Goal: Task Accomplishment & Management: Complete application form

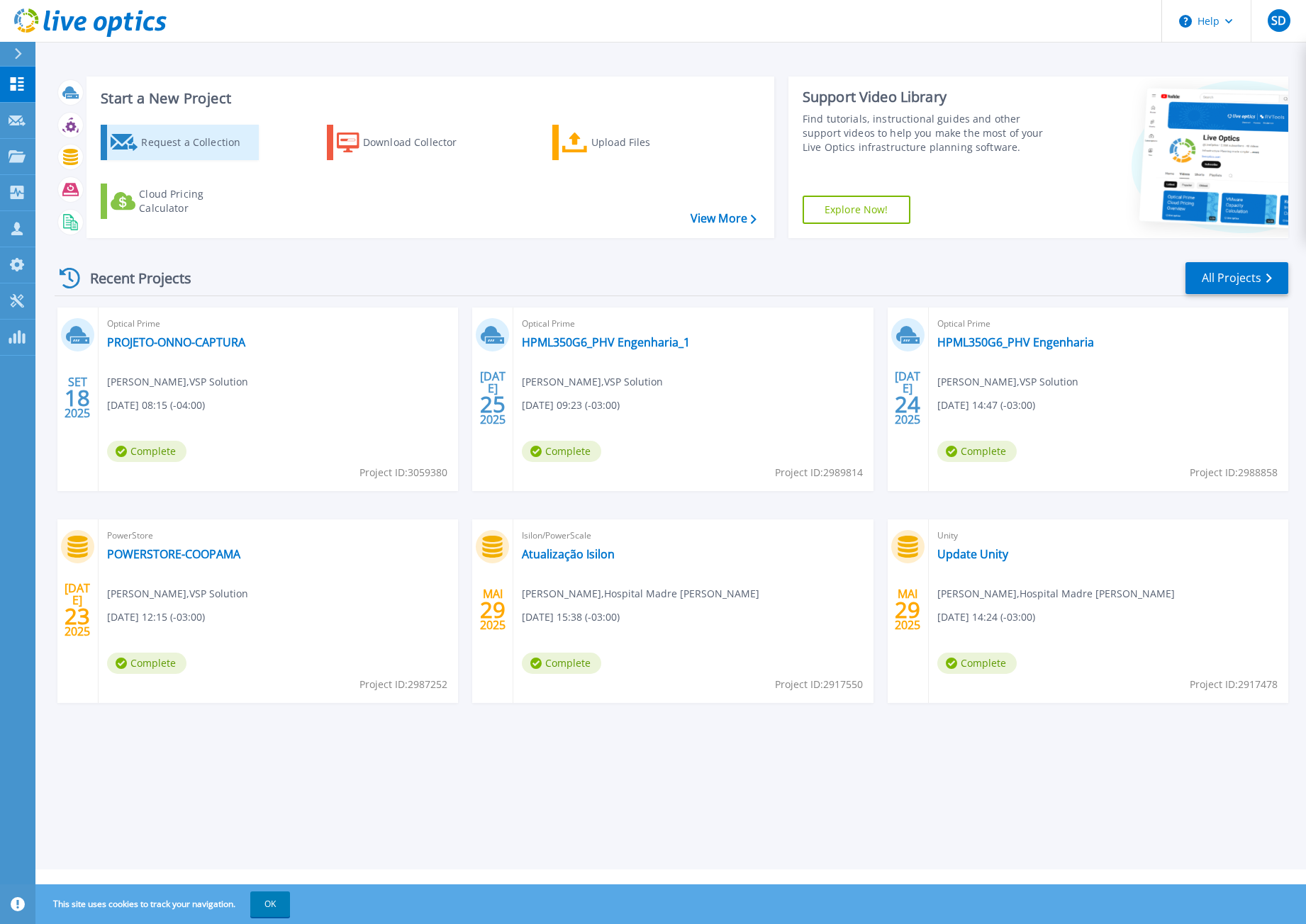
click at [194, 138] on div "Request a Collection" at bounding box center [198, 142] width 113 height 28
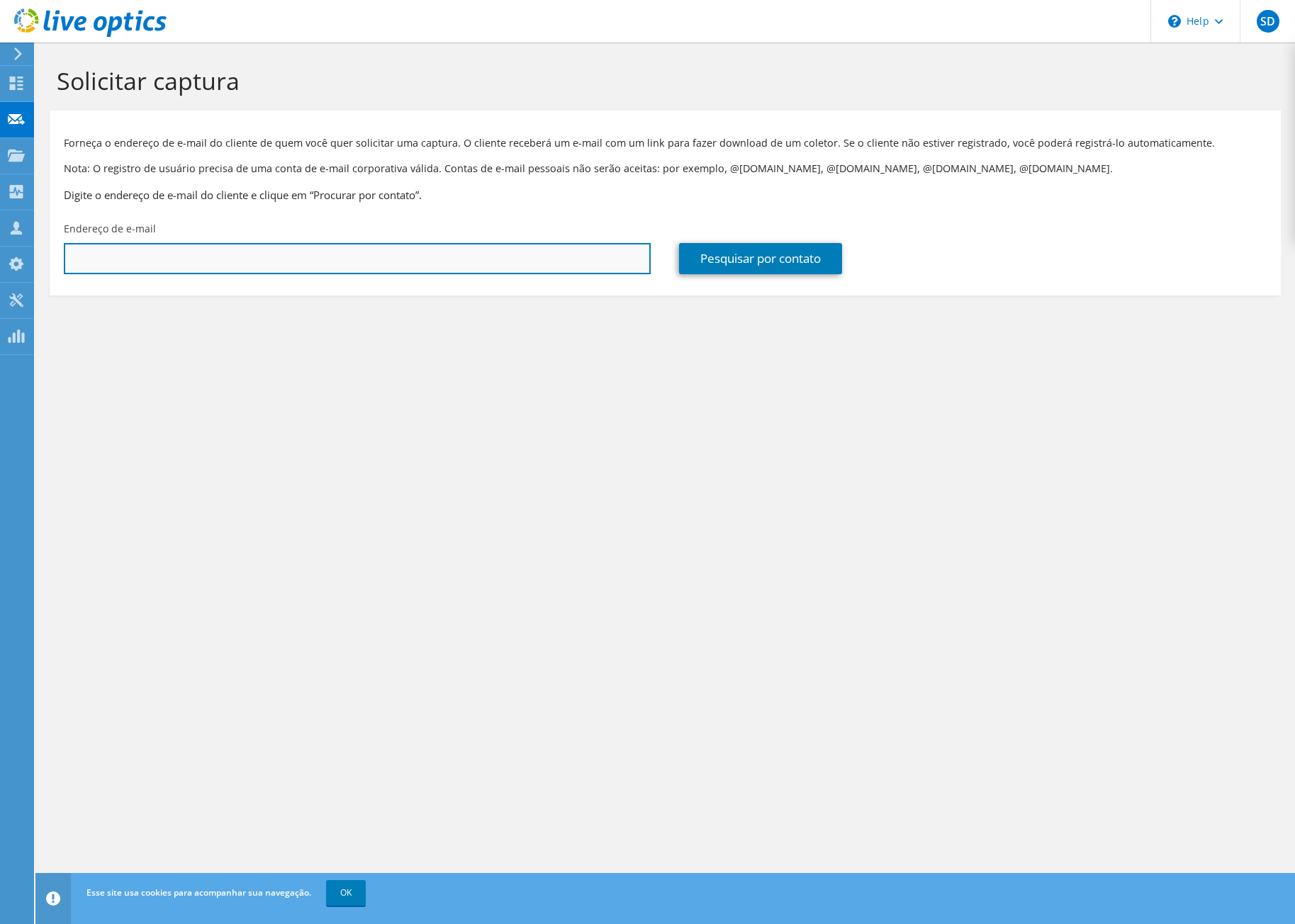
click at [208, 269] on input "text" at bounding box center [357, 258] width 587 height 31
paste input "rafhael.ribeiro@unimedleopoldina.coop.br"
type input "rafhael.ribeiro@unimedleopoldina.coop.br"
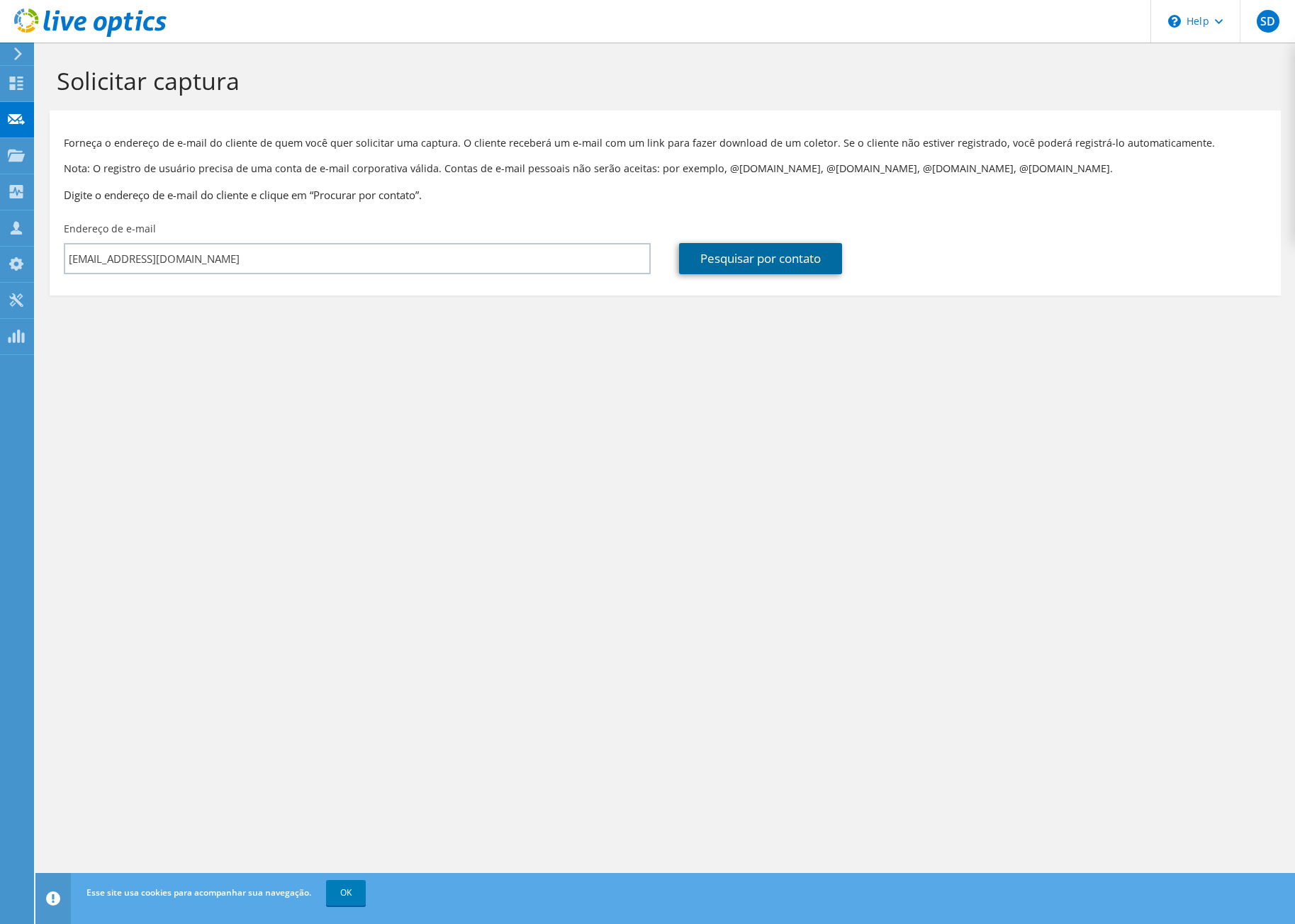
click at [728, 252] on link "Pesquisar por contato" at bounding box center [761, 258] width 163 height 31
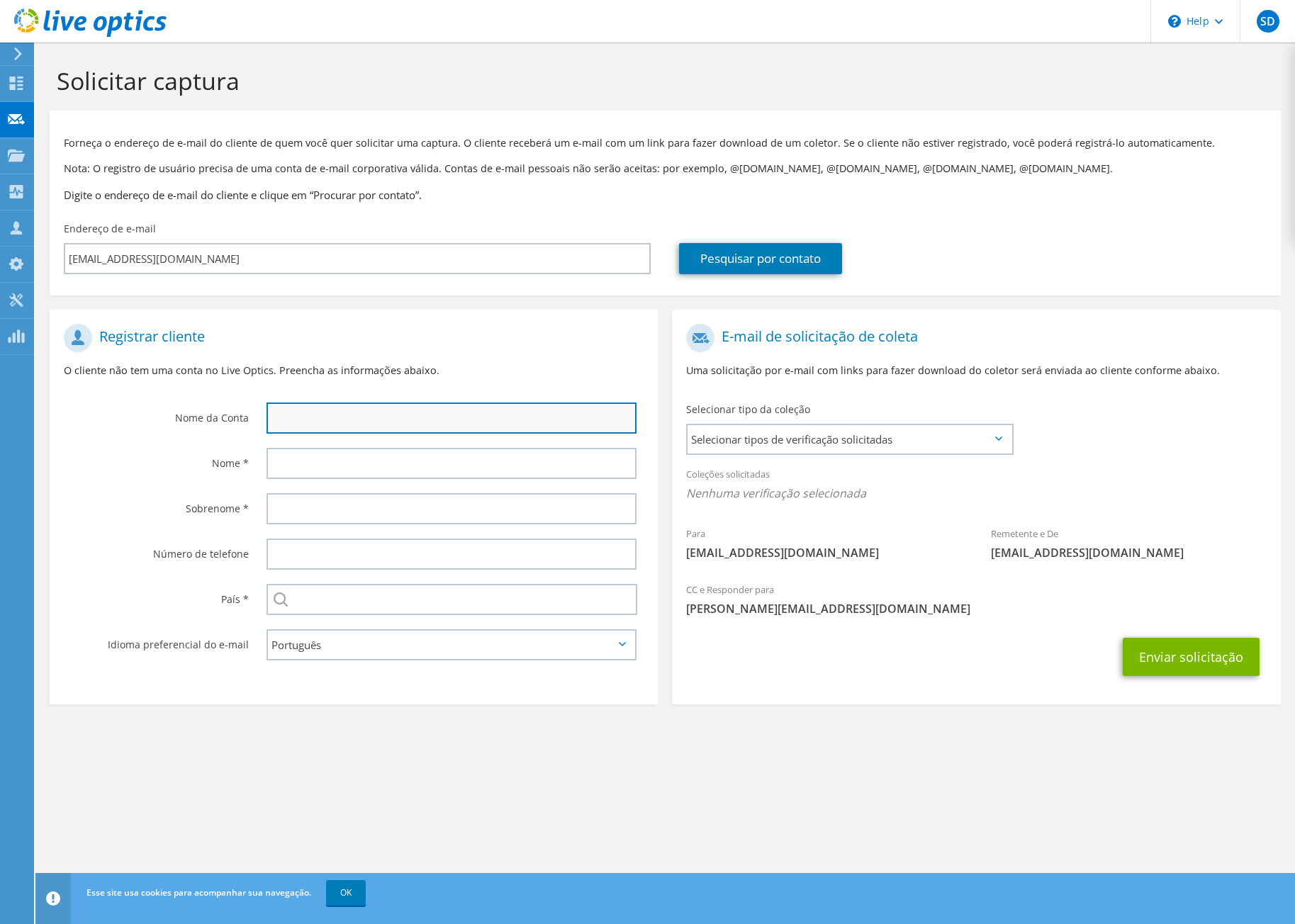
click at [396, 420] on input "text" at bounding box center [451, 418] width 370 height 31
type input "Unimed Leopoldina"
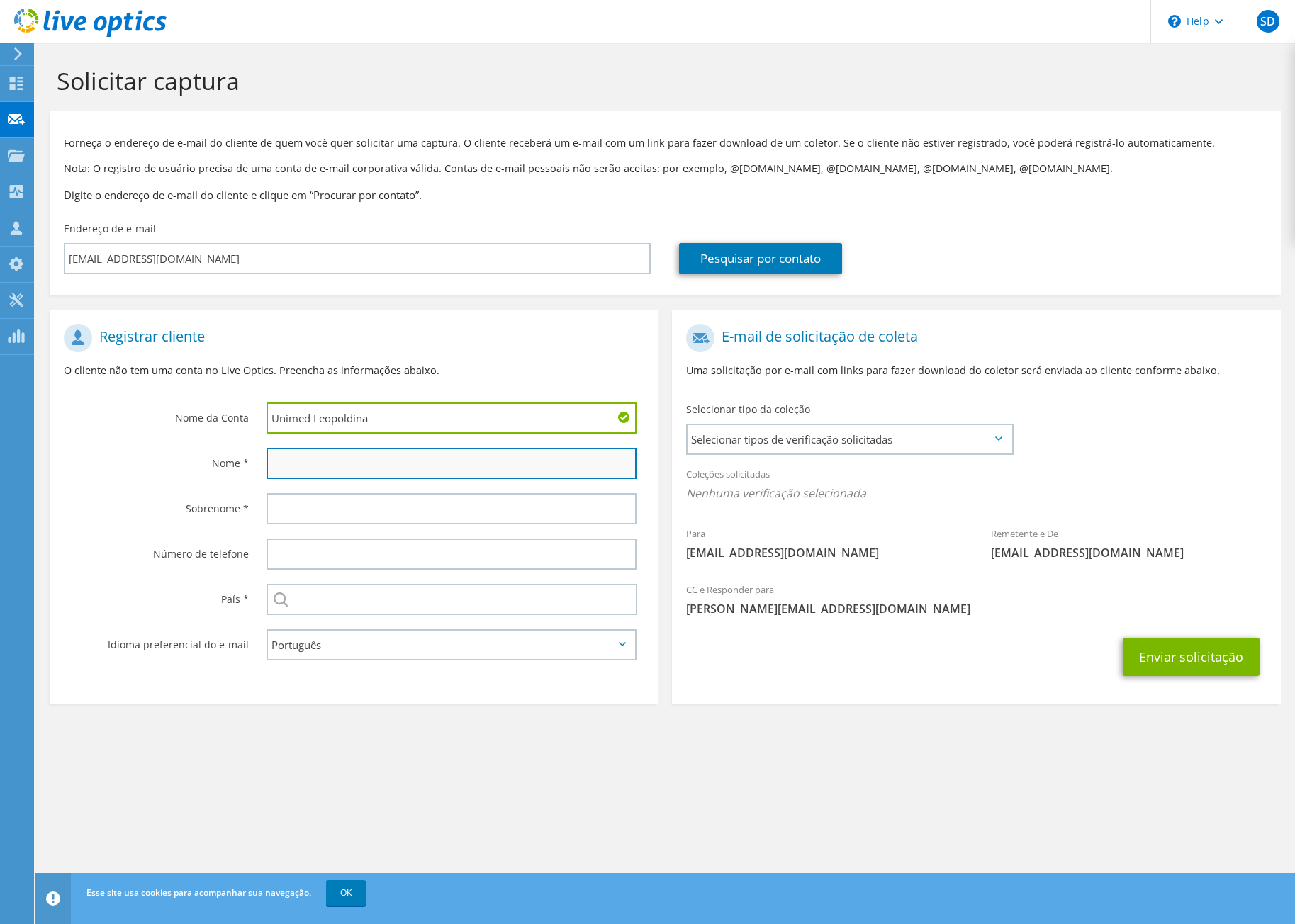
click at [295, 463] on input "text" at bounding box center [451, 463] width 370 height 31
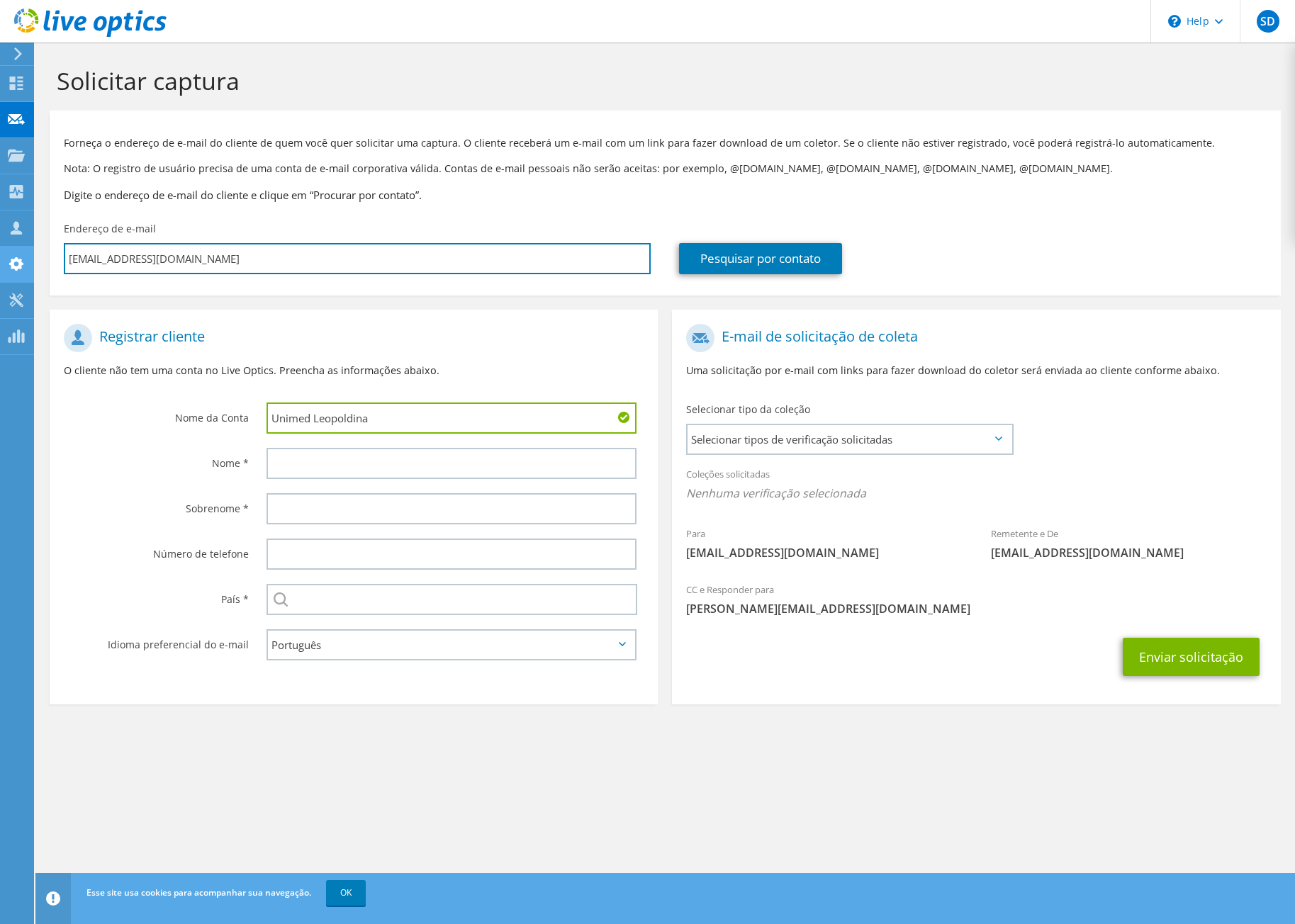
drag, startPoint x: 140, startPoint y: 263, endPoint x: 5, endPoint y: 261, distance: 135.0
click at [5, 261] on div "SD Parceiro de Canal Samuel Domingos samuel.domingos@vspsolution.com.br VSP Sol…" at bounding box center [648, 462] width 1295 height 924
click at [136, 260] on input "rafhael.ribeiro@unimedleopoldina.coop.br" at bounding box center [357, 258] width 587 height 31
click at [139, 262] on input "rafhael.ribeiro@unimedleopoldina.coop.br" at bounding box center [357, 258] width 587 height 31
drag, startPoint x: 139, startPoint y: 260, endPoint x: 56, endPoint y: 260, distance: 83.0
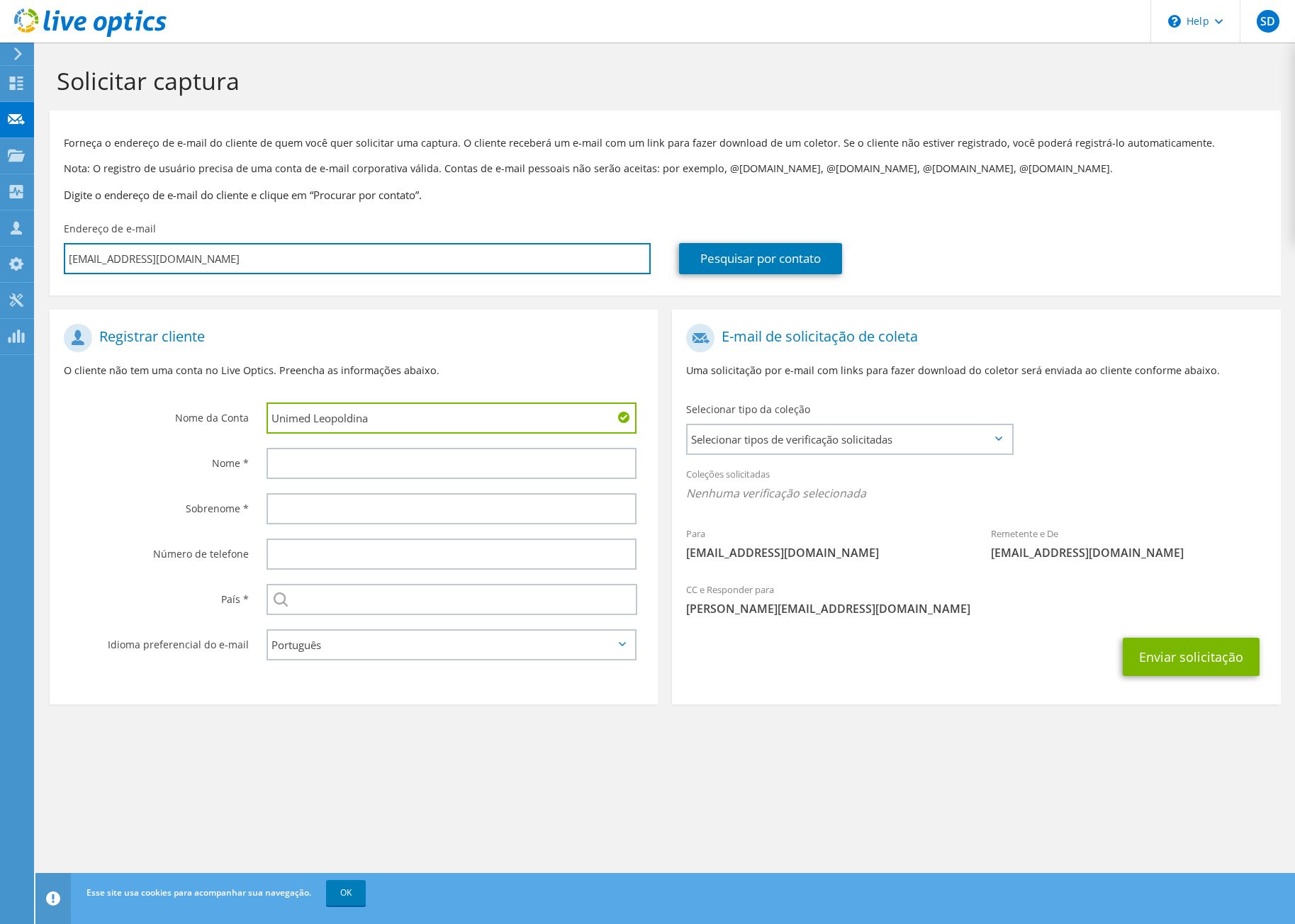
click at [57, 260] on div "Endereço de e-mail rafhael.ribeiro@unimedleopoldina.coop.br" at bounding box center [357, 247] width 615 height 66
click at [84, 265] on input "rafhael.ribeiro@unimedleopoldina.coop.br" at bounding box center [357, 258] width 587 height 31
click at [103, 256] on input "rafhael.ribeiro@unimedleopoldina.coop.br" at bounding box center [357, 258] width 587 height 31
drag, startPoint x: 103, startPoint y: 256, endPoint x: 53, endPoint y: 260, distance: 50.2
click at [56, 257] on div "Endereço de e-mail rafhael.ribeiro@unimedleopoldina.coop.br" at bounding box center [357, 247] width 615 height 66
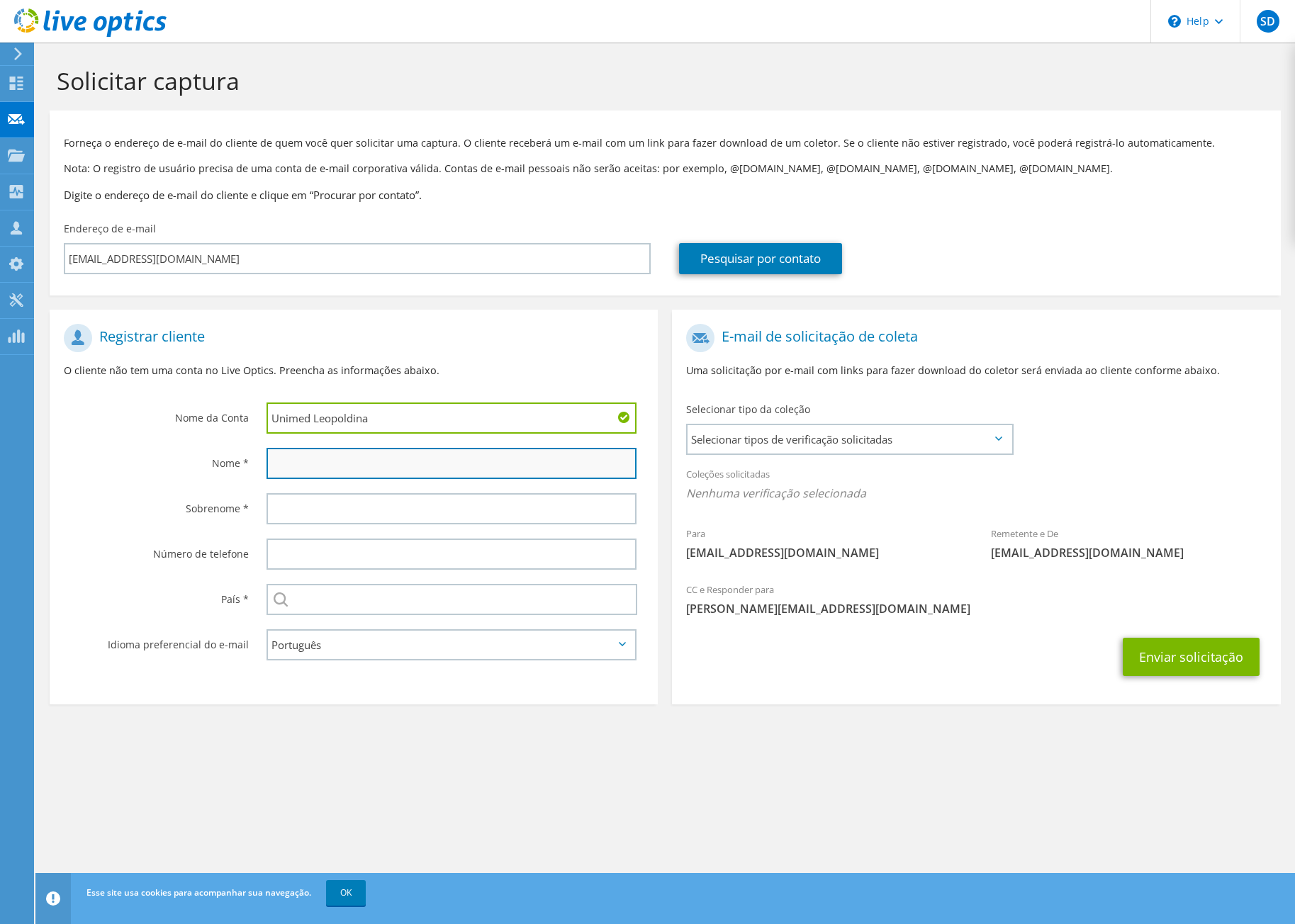
click at [285, 464] on input "text" at bounding box center [451, 463] width 370 height 31
paste input "rafhael"
click at [276, 466] on input "rafhael" at bounding box center [451, 463] width 370 height 31
type input "Rafhael"
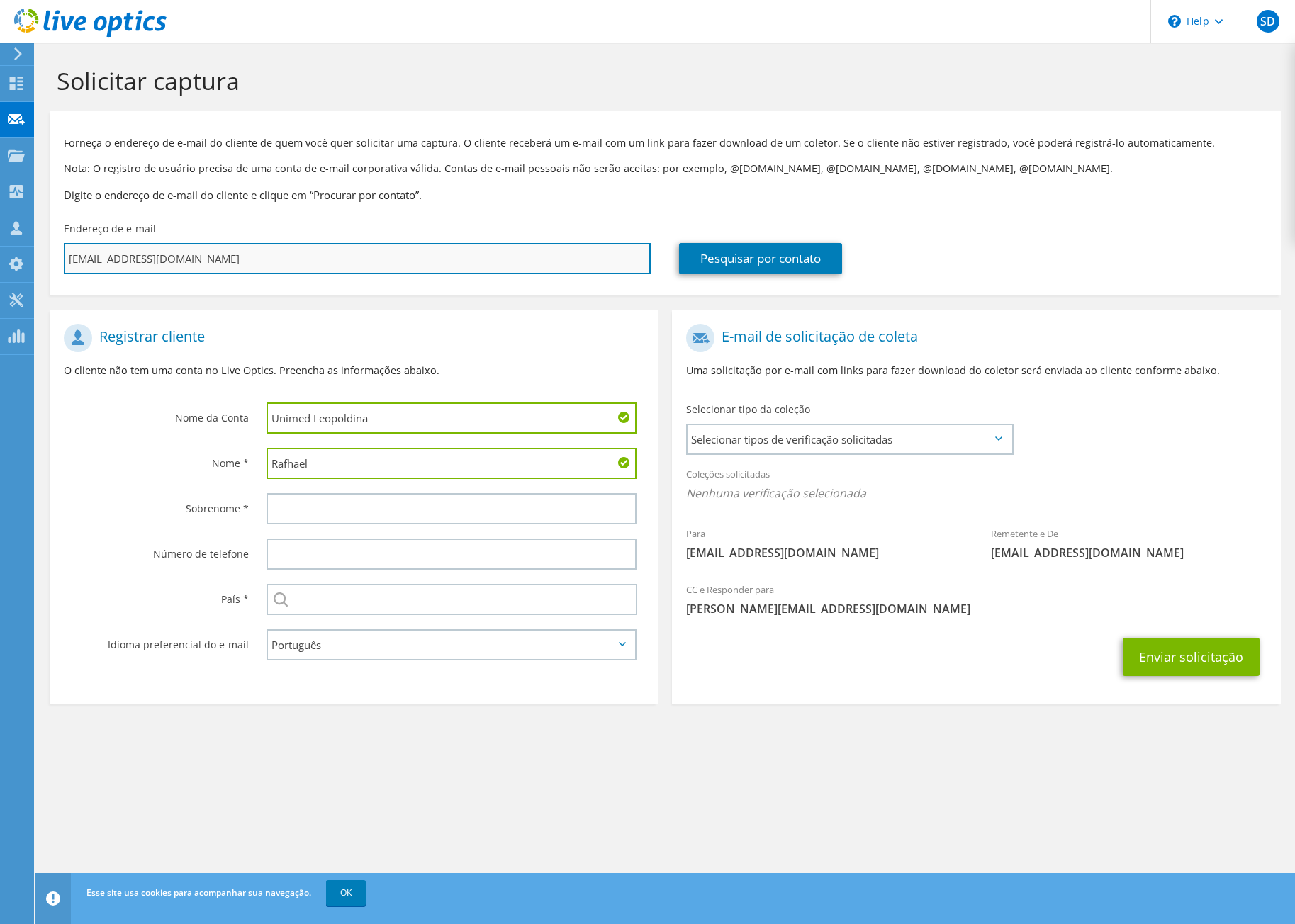
drag, startPoint x: 139, startPoint y: 261, endPoint x: 108, endPoint y: 260, distance: 31.0
click at [108, 260] on input "rafhael.ribeiro@unimedleopoldina.coop.br" at bounding box center [357, 258] width 587 height 31
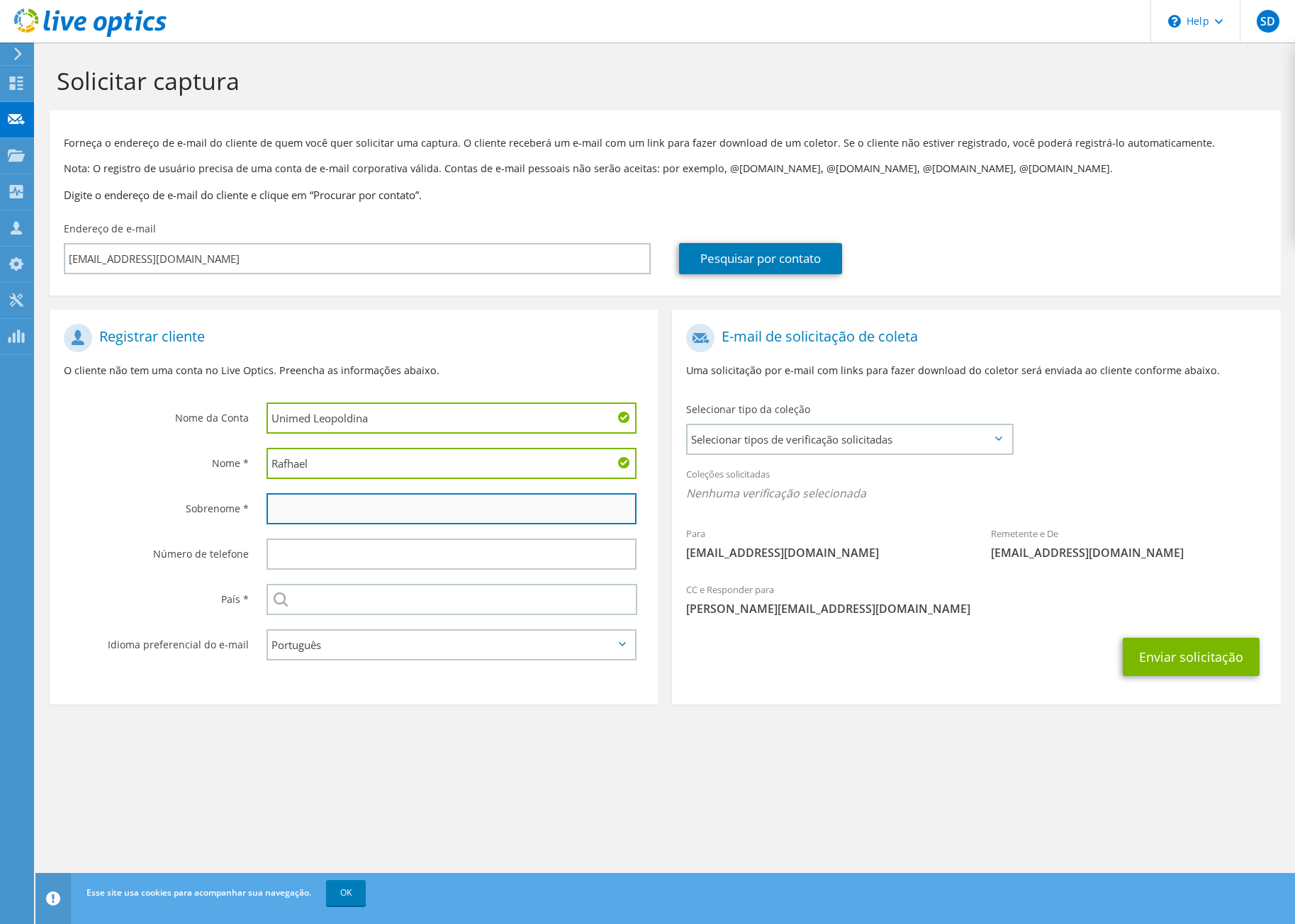
click at [313, 504] on input "text" at bounding box center [451, 508] width 370 height 31
paste input "ribeiro"
click at [273, 514] on input "ribeiro" at bounding box center [451, 508] width 370 height 31
type input "Ribeiro"
click at [918, 443] on span "Selecionar tipos de verificação solicitadas" at bounding box center [849, 439] width 323 height 28
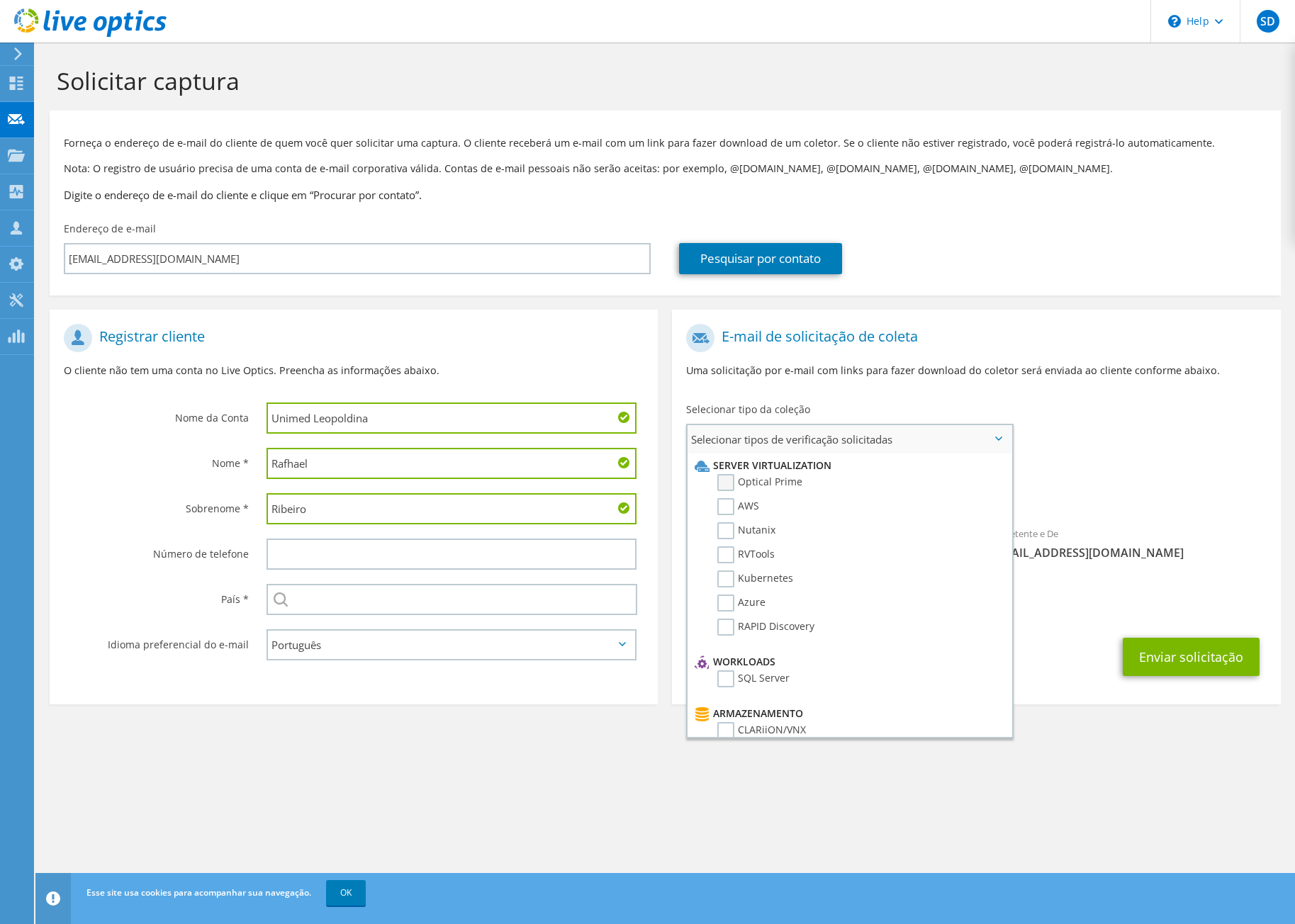
click at [732, 483] on label "Optical Prime" at bounding box center [760, 482] width 85 height 17
click at [0, 0] on input "Optical Prime" at bounding box center [0, 0] width 0 height 0
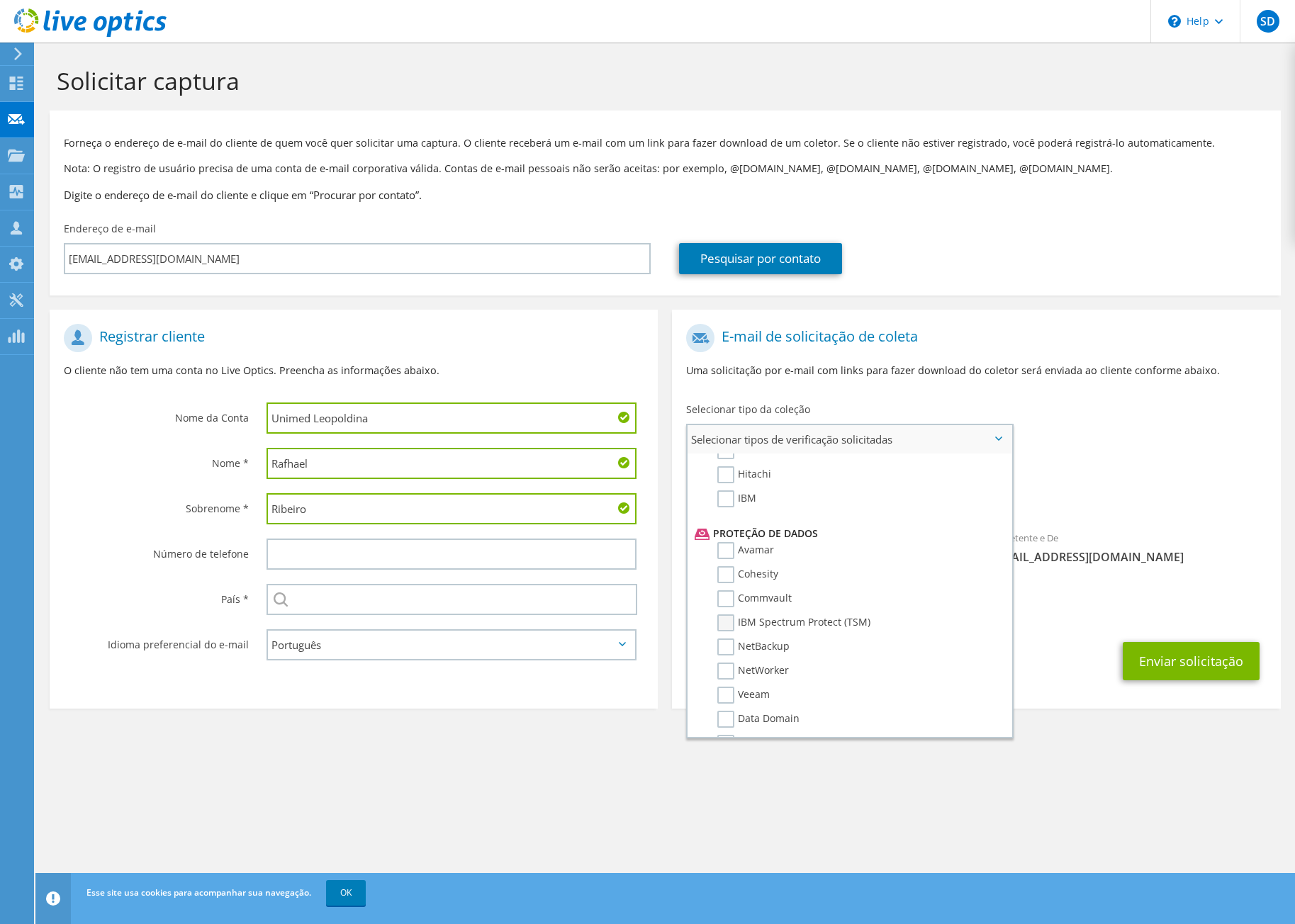
scroll to position [567, 0]
click at [729, 669] on label "Veeam" at bounding box center [743, 673] width 52 height 17
click at [0, 0] on input "Veeam" at bounding box center [0, 0] width 0 height 0
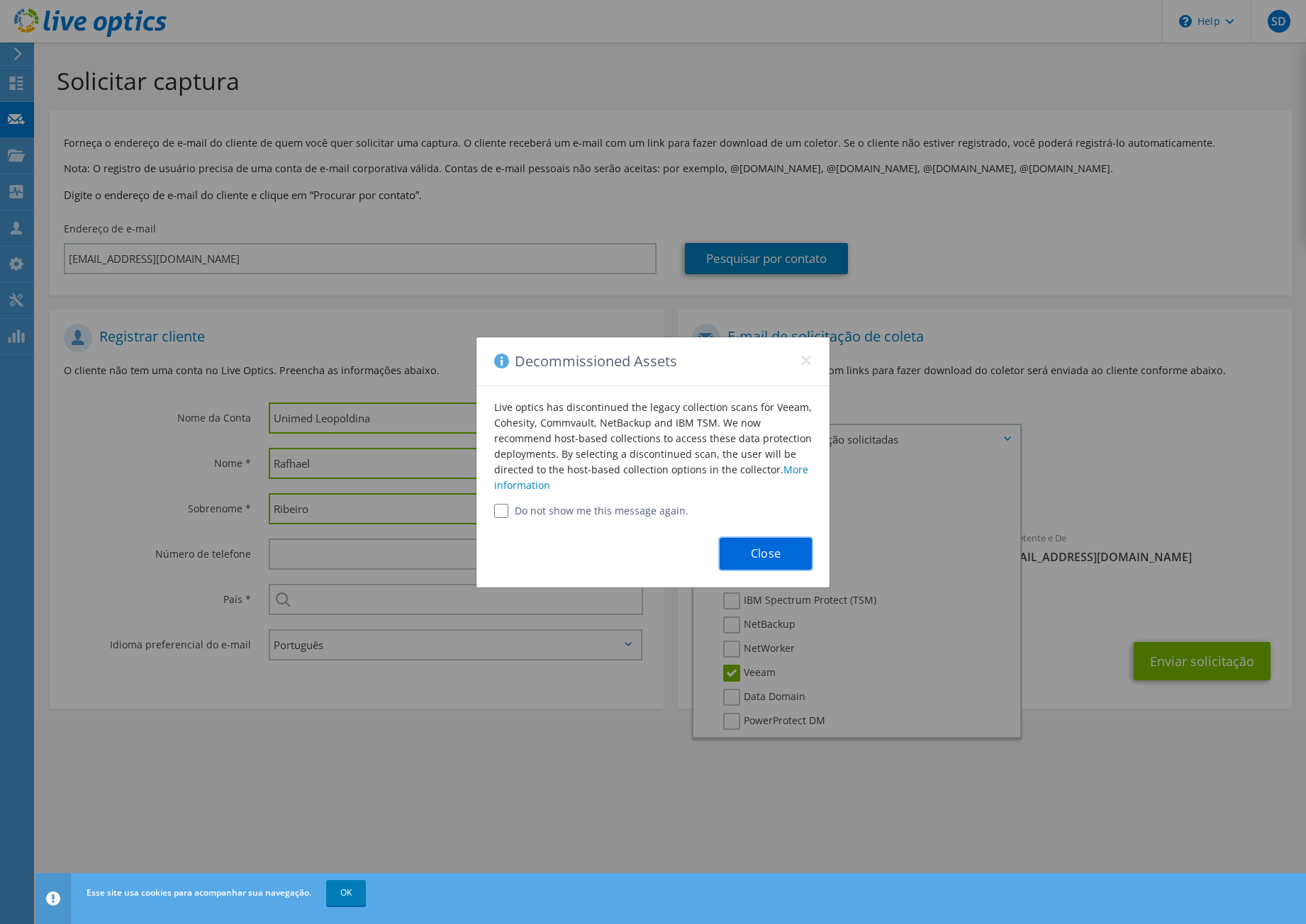
click at [748, 551] on button "Close" at bounding box center [765, 554] width 92 height 32
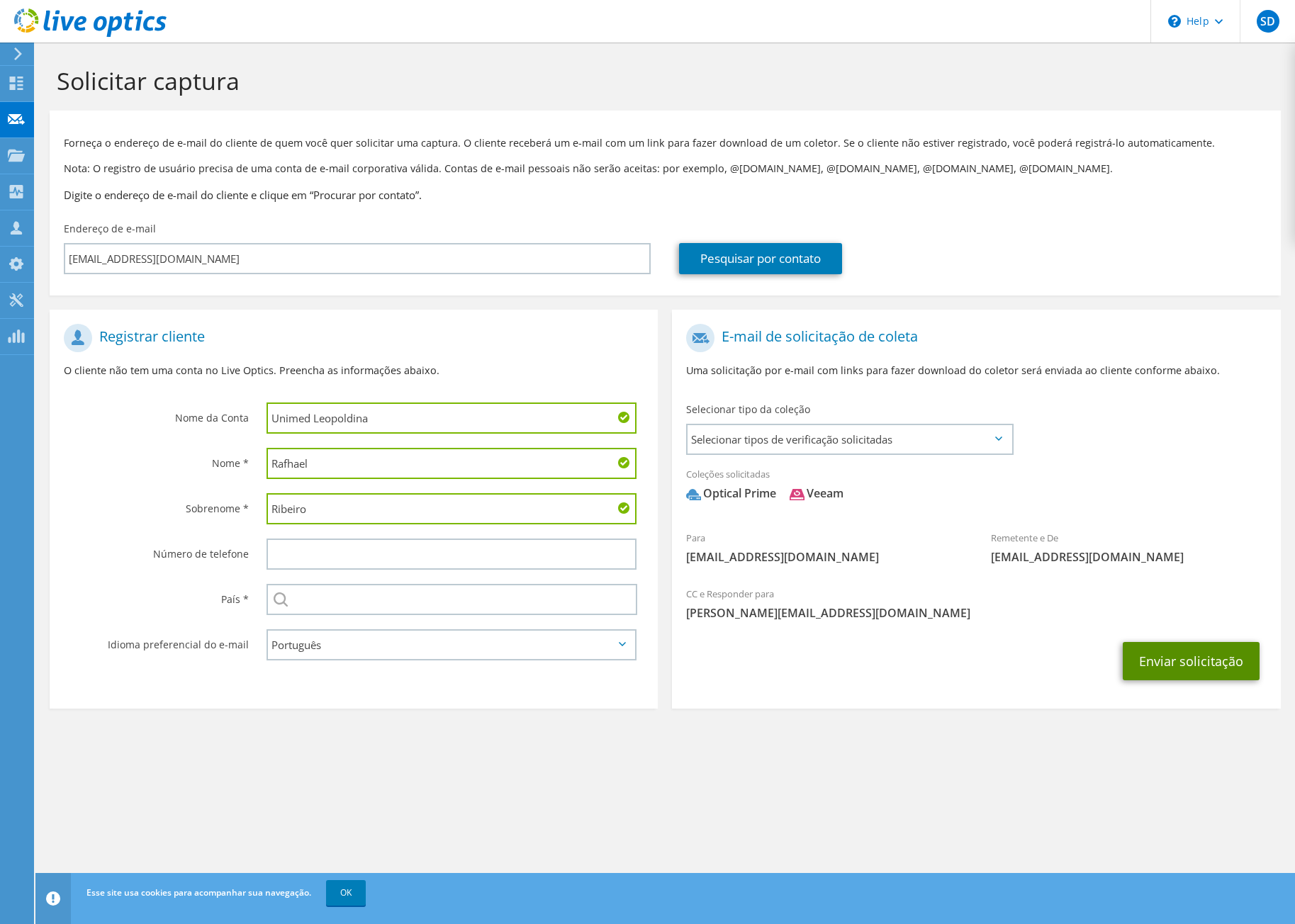
click at [1188, 658] on button "Enviar solicitação" at bounding box center [1191, 661] width 137 height 38
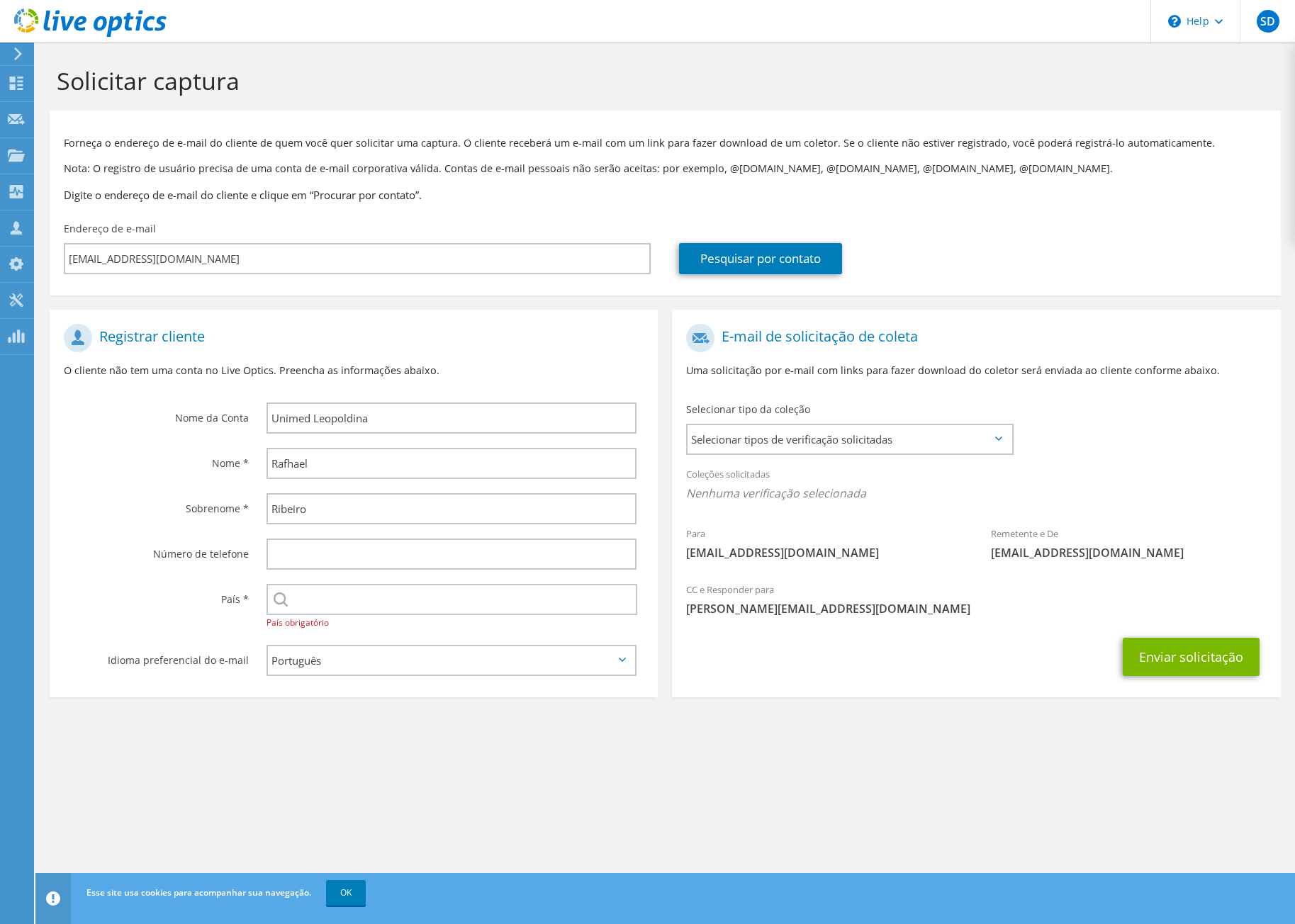
click at [386, 623] on div "Selecionar Andorra Emirados Árabes Unidos Afeganistão Antígua e Barbuda Anguila…" at bounding box center [455, 607] width 405 height 61
click at [380, 608] on input "text" at bounding box center [452, 599] width 371 height 31
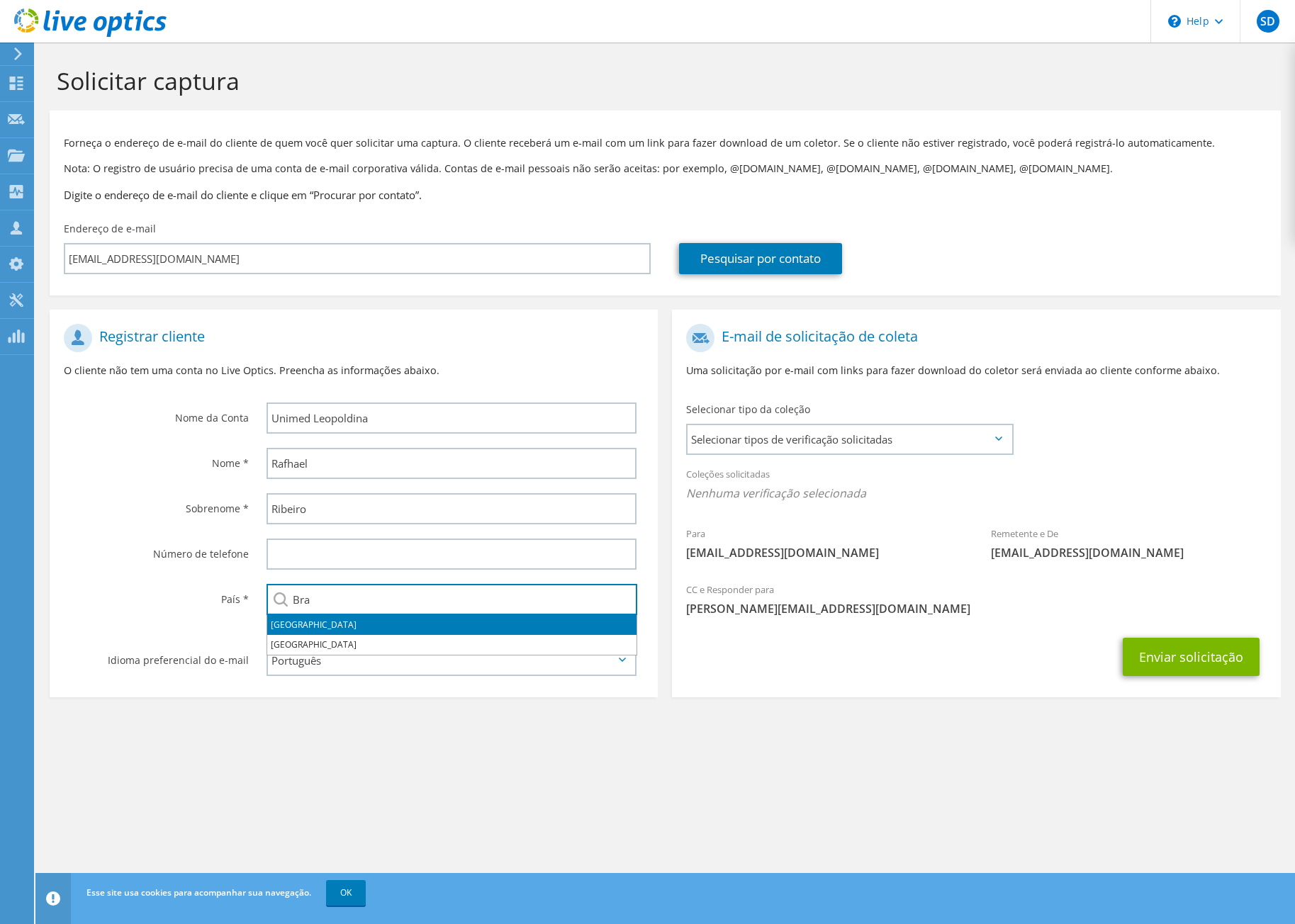
click at [279, 625] on li "[GEOGRAPHIC_DATA]" at bounding box center [451, 625] width 369 height 19
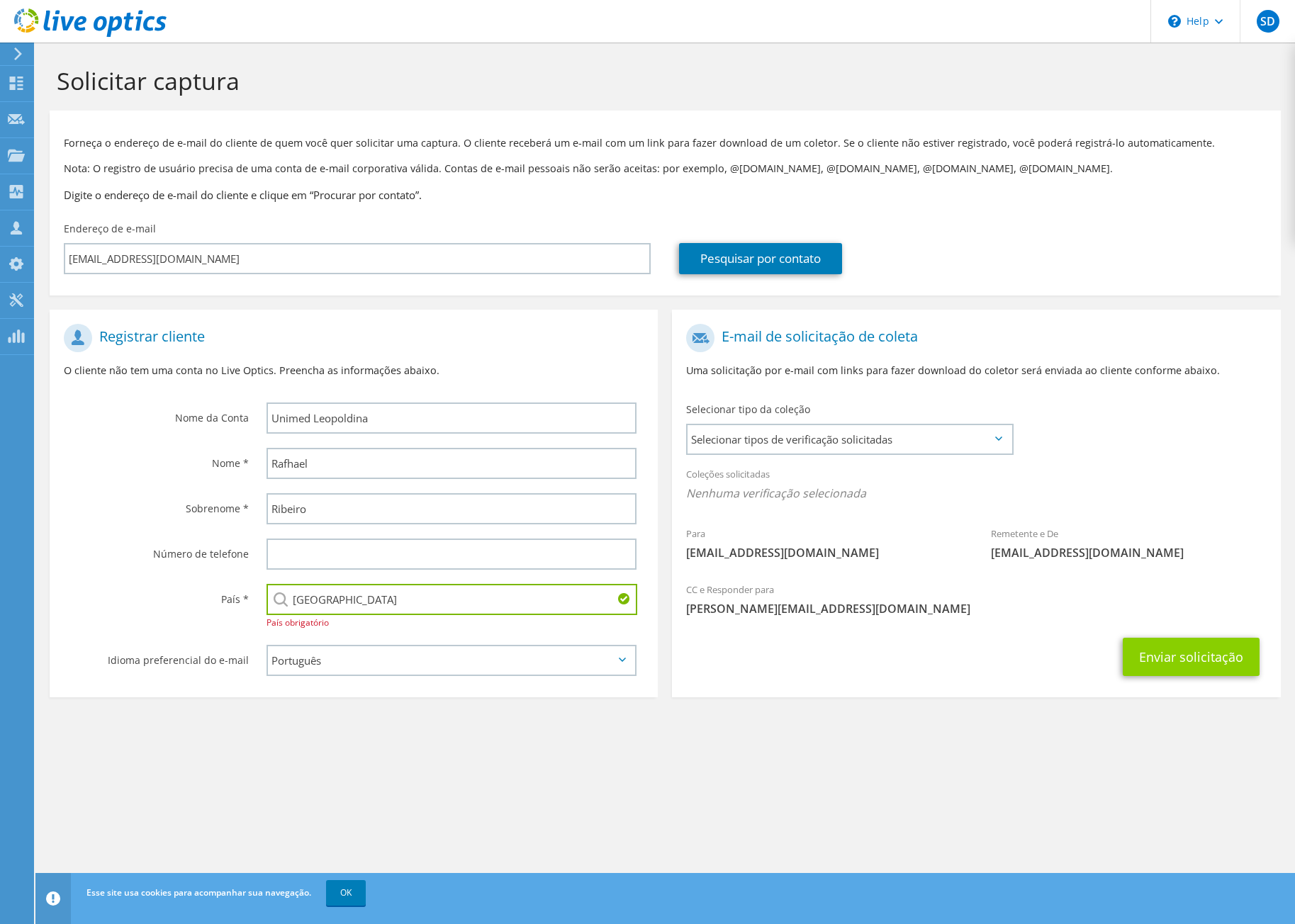
type input "[GEOGRAPHIC_DATA]"
click at [1175, 655] on button "Enviar solicitação" at bounding box center [1191, 656] width 137 height 38
